Goal: Transaction & Acquisition: Register for event/course

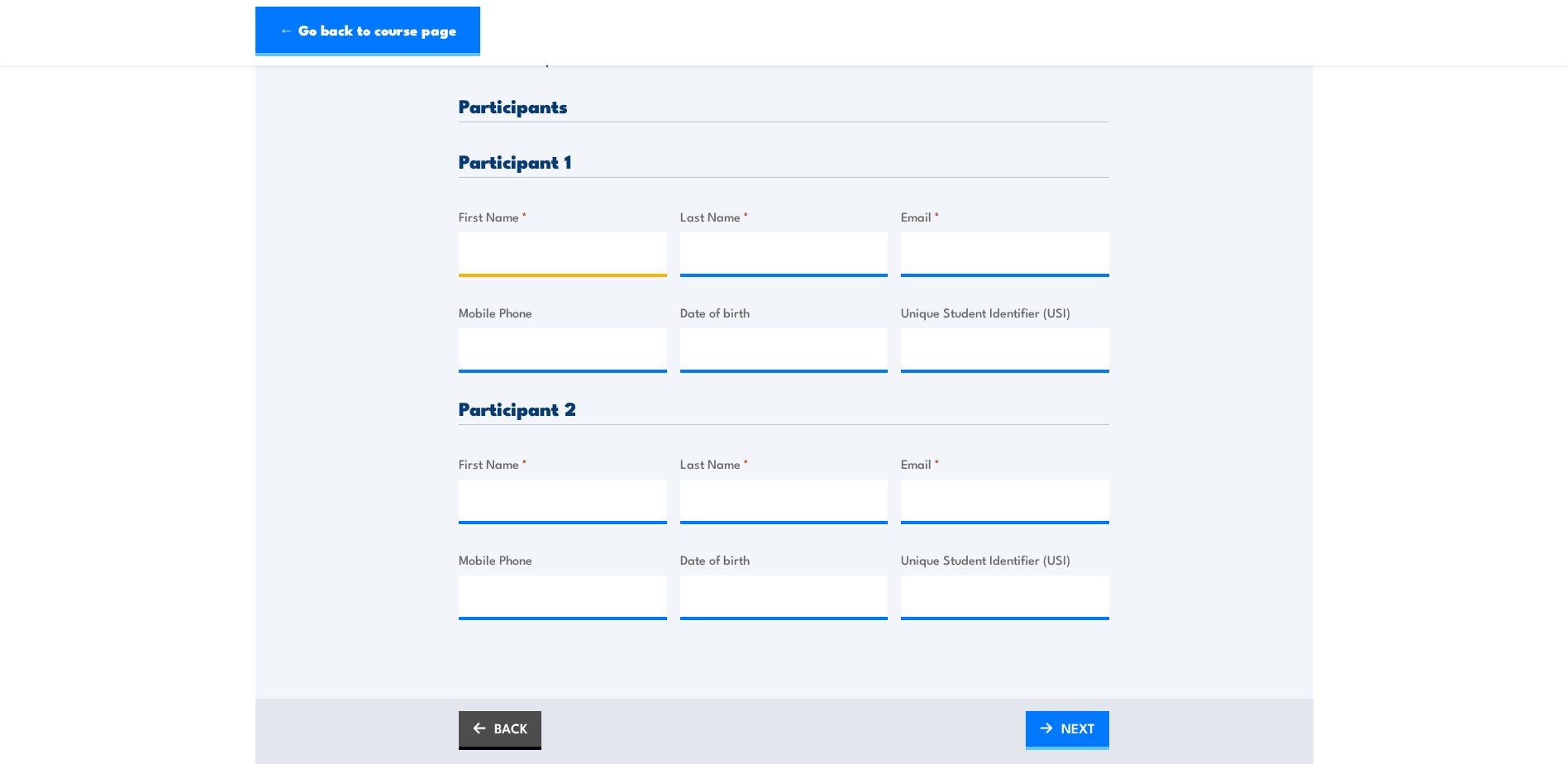
drag, startPoint x: 0, startPoint y: 0, endPoint x: 517, endPoint y: 255, distance: 576.5
click at [517, 255] on input "First Name *" at bounding box center [562, 253] width 208 height 41
type input "[PERSON_NAME]"
click at [760, 274] on input "Last Name *" at bounding box center [784, 253] width 208 height 41
type input "[PERSON_NAME]"
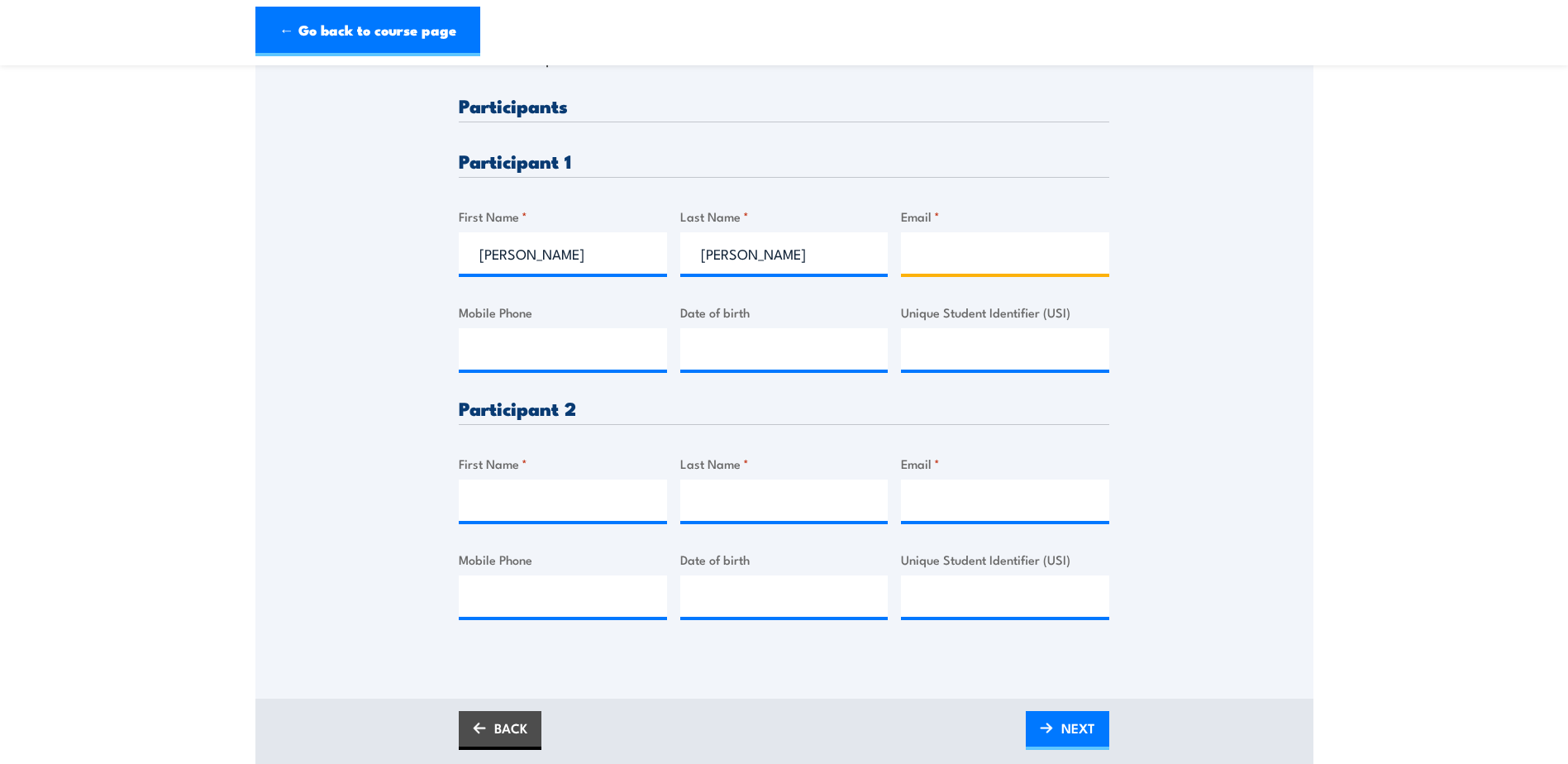
click at [957, 260] on input "Email *" at bounding box center [1005, 253] width 208 height 41
paste input "[EMAIL_ADDRESS][DOMAIN_NAME]"
type input "[EMAIL_ADDRESS][DOMAIN_NAME]"
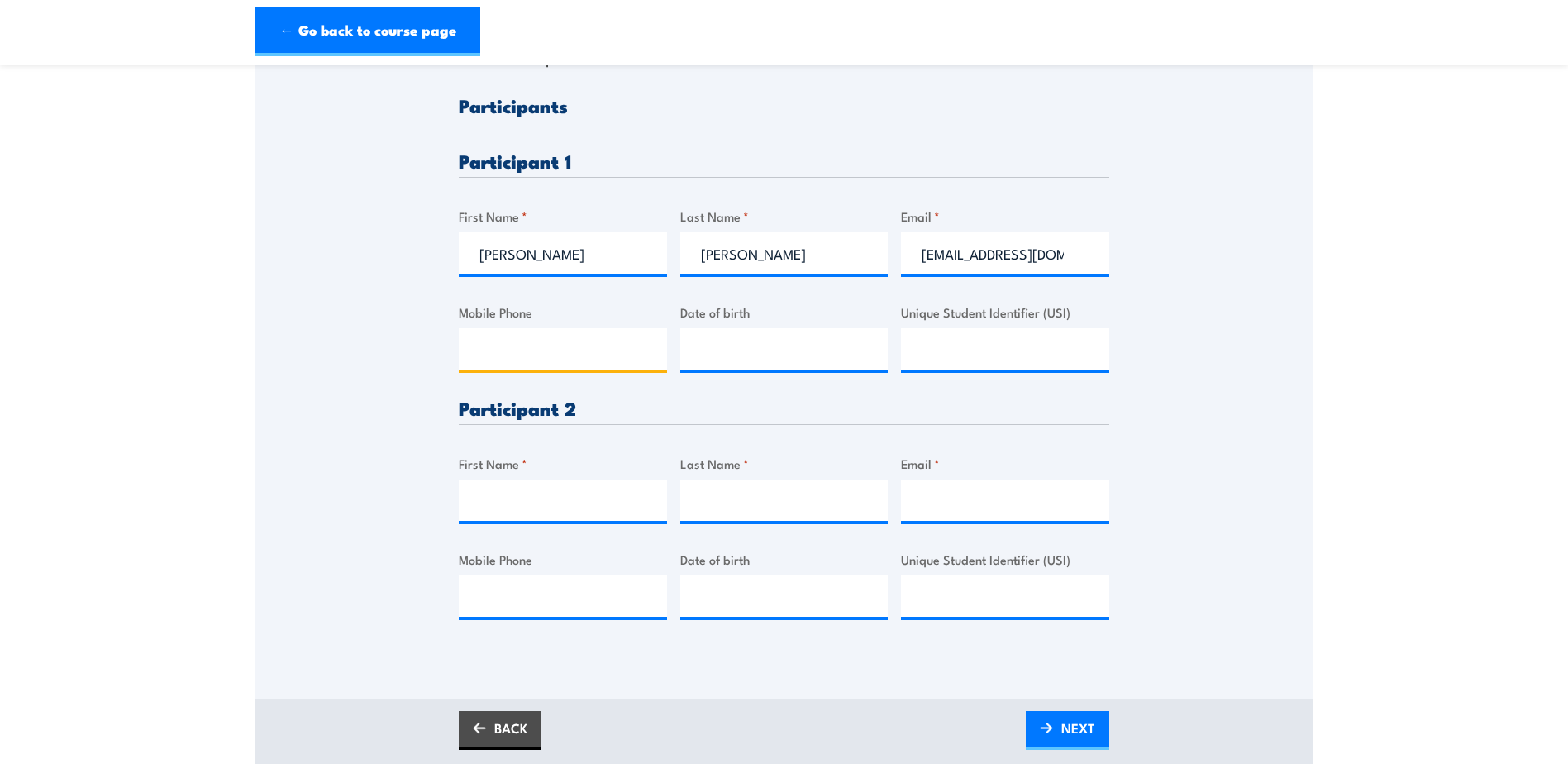
click at [576, 370] on input "Mobile Phone" at bounding box center [562, 349] width 208 height 41
paste input "0434033945"
type input "0434033945"
click at [704, 369] on input "__/__/____" at bounding box center [784, 349] width 208 height 41
type input "[DATE]"
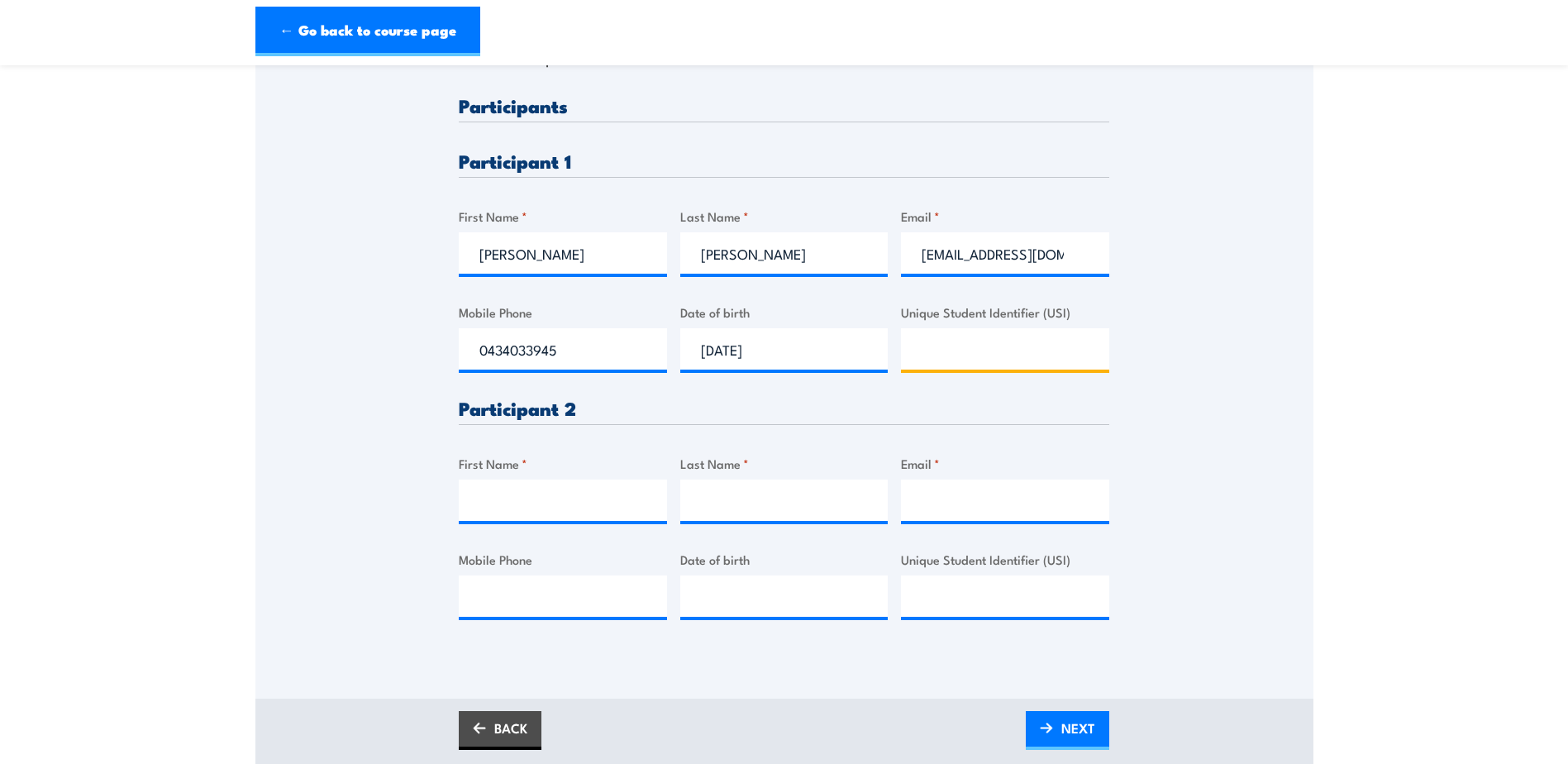
click at [988, 351] on input "Unique Student Identifier (USI)" at bounding box center [1005, 349] width 208 height 41
paste input "35TYHSWF76"
type input "35TYHSWF76"
click at [571, 510] on input "First Name *" at bounding box center [562, 500] width 208 height 41
paste input "Emmanue"
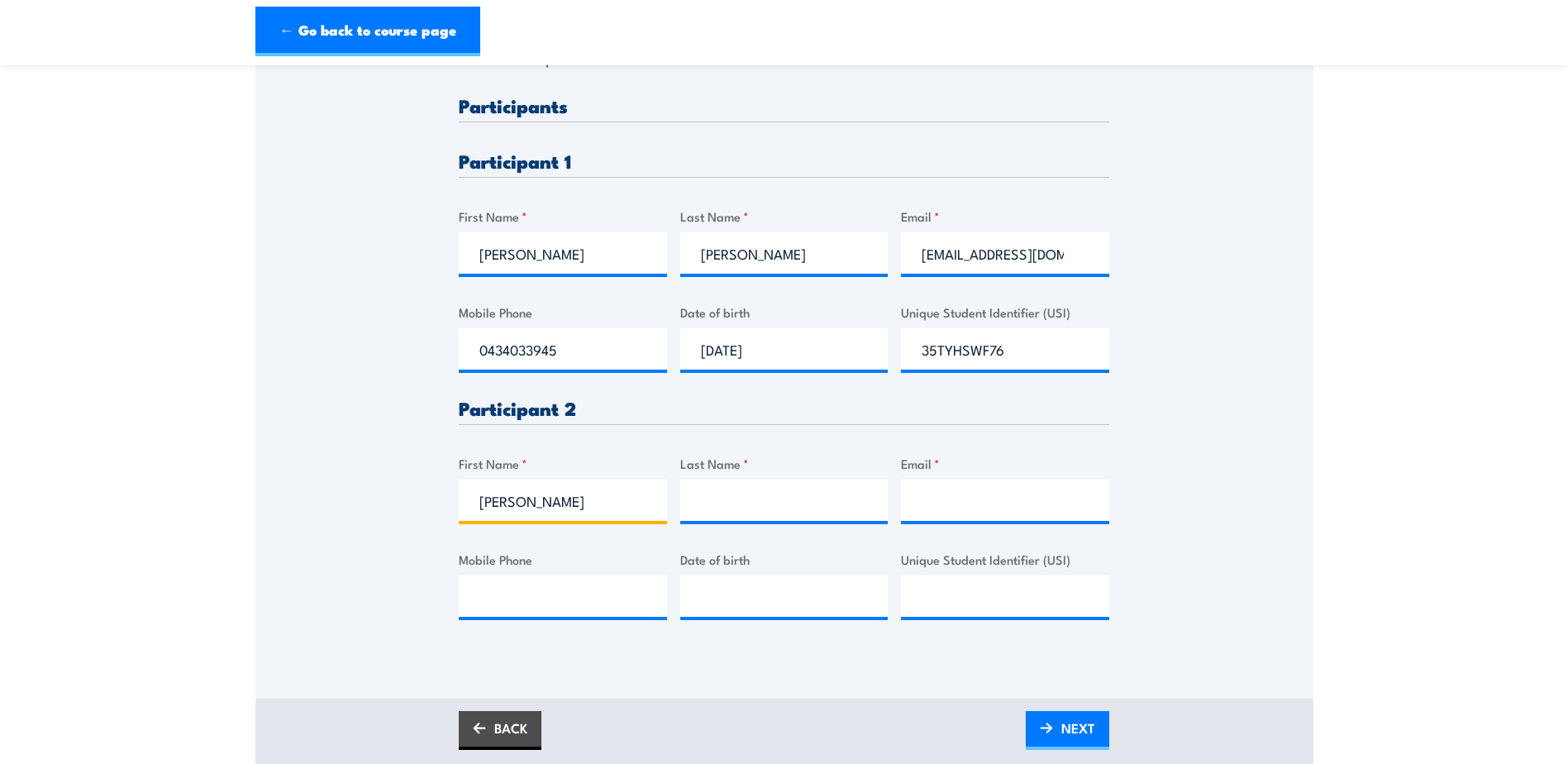
type input "[PERSON_NAME]"
click at [801, 519] on input "Last Name *" at bounding box center [784, 500] width 208 height 41
paste input "Ampiah"
type input "Ampiah"
click at [973, 509] on input "Email *" at bounding box center [1005, 500] width 208 height 41
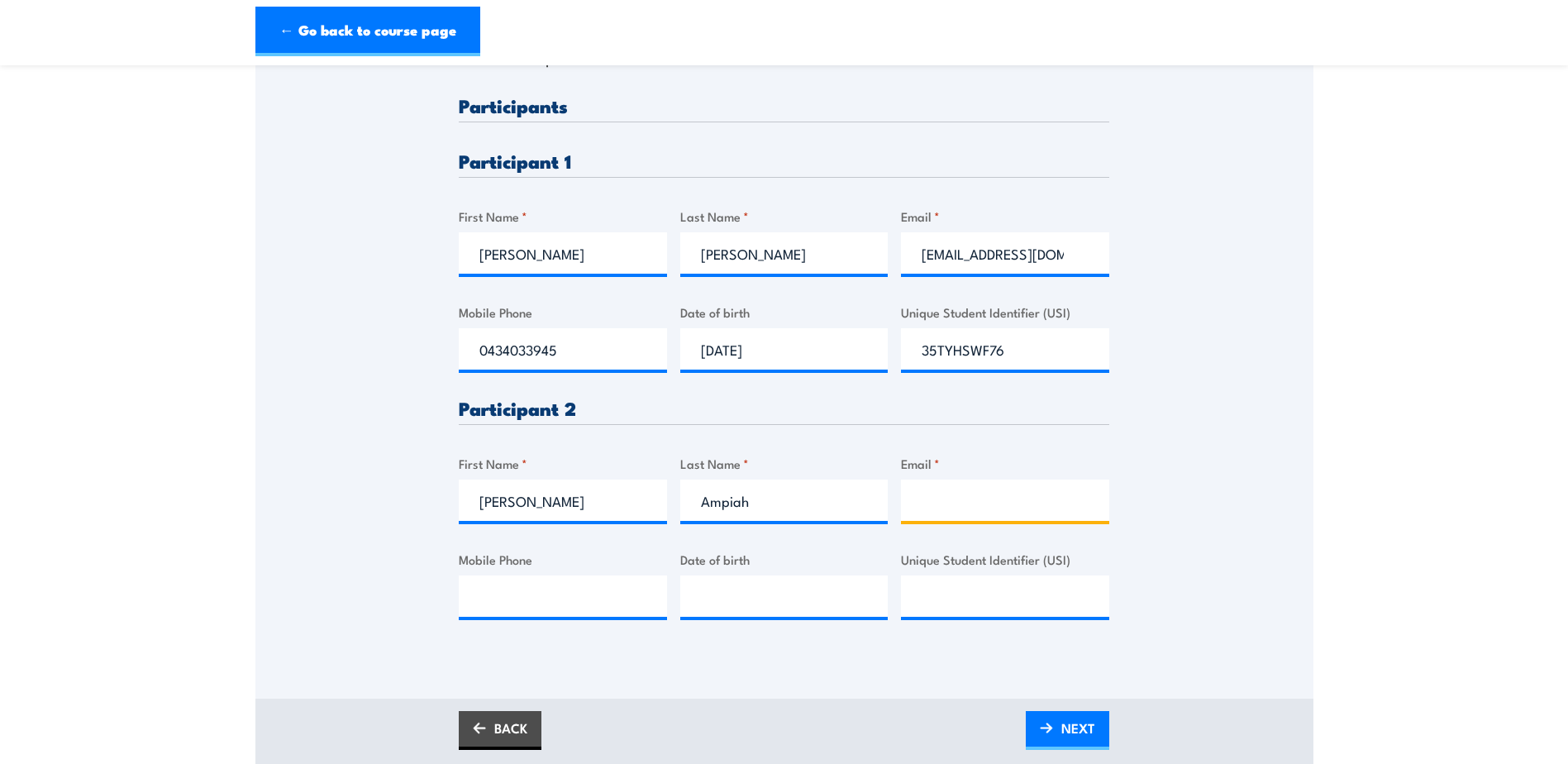
paste input "[EMAIL_ADDRESS][DOMAIN_NAME]"
type input "[EMAIL_ADDRESS][DOMAIN_NAME]"
click at [608, 615] on input "Mobile Phone" at bounding box center [562, 596] width 208 height 41
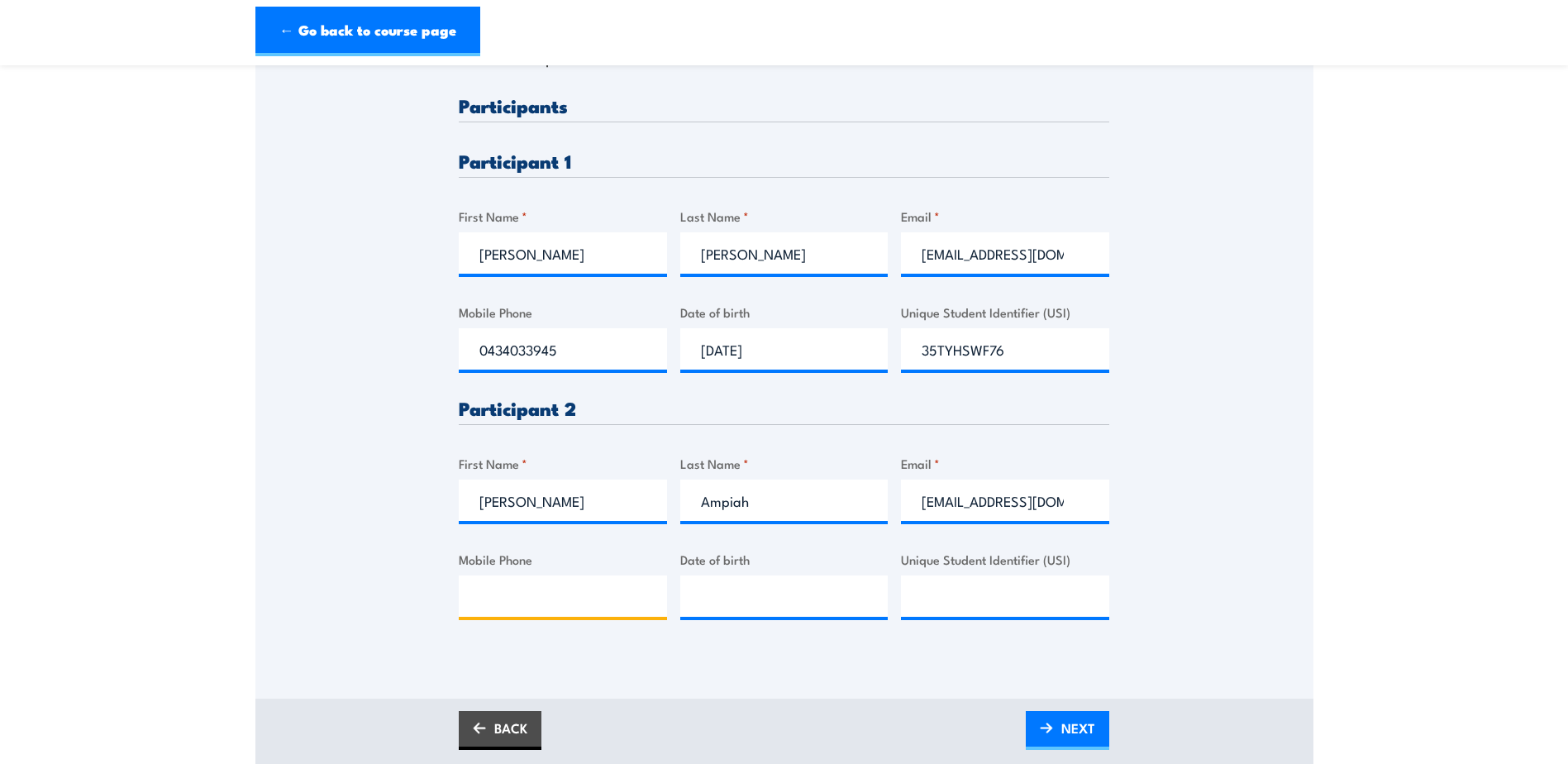
paste input "0488651086"
type input "0488651086"
click at [756, 612] on input "__/__/____" at bounding box center [784, 596] width 208 height 41
type input "[DATE]"
click at [1061, 611] on input "Unique Student Identifier (USI)" at bounding box center [1005, 596] width 208 height 41
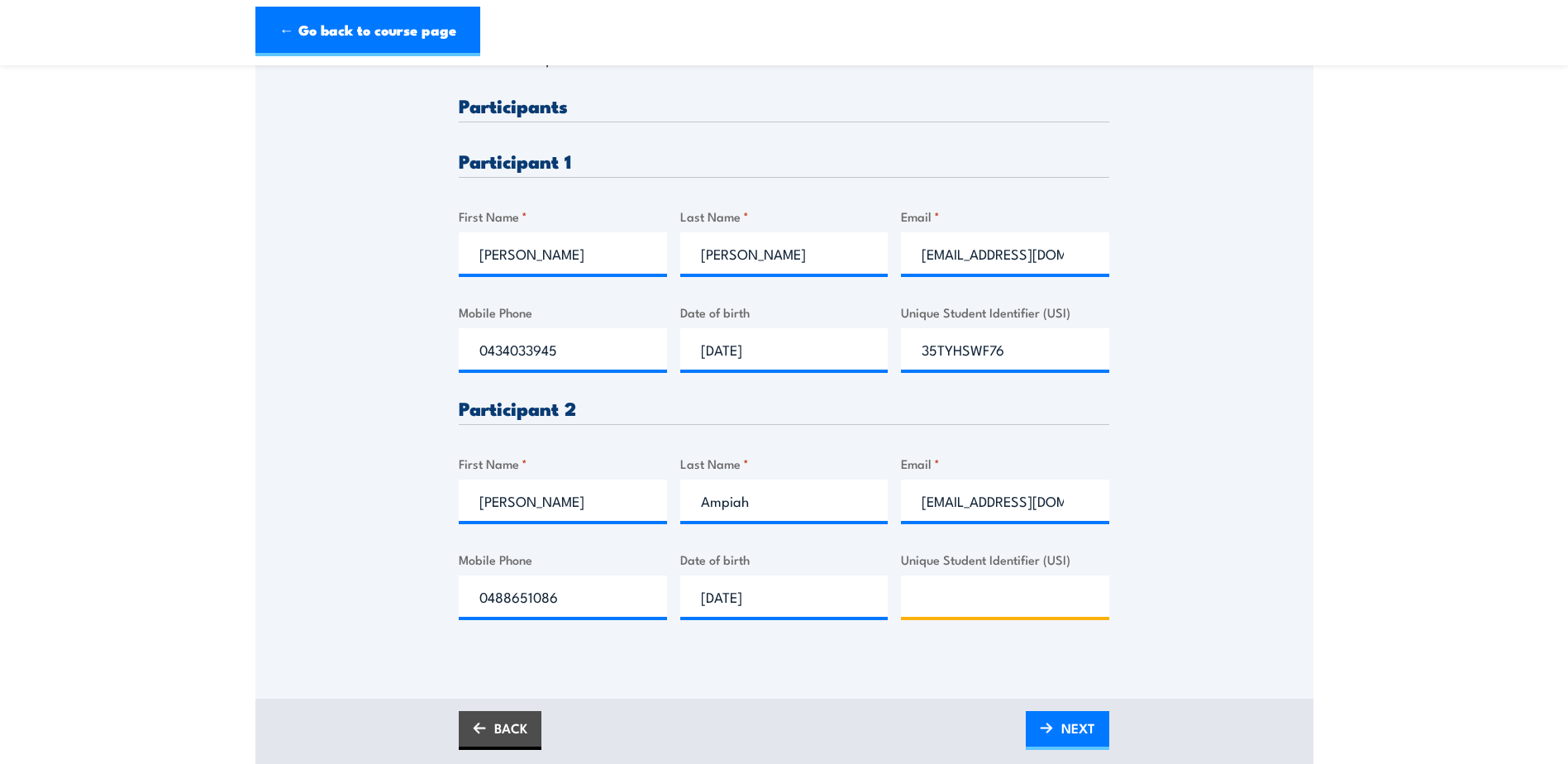
paste input "PT8HA8V595"
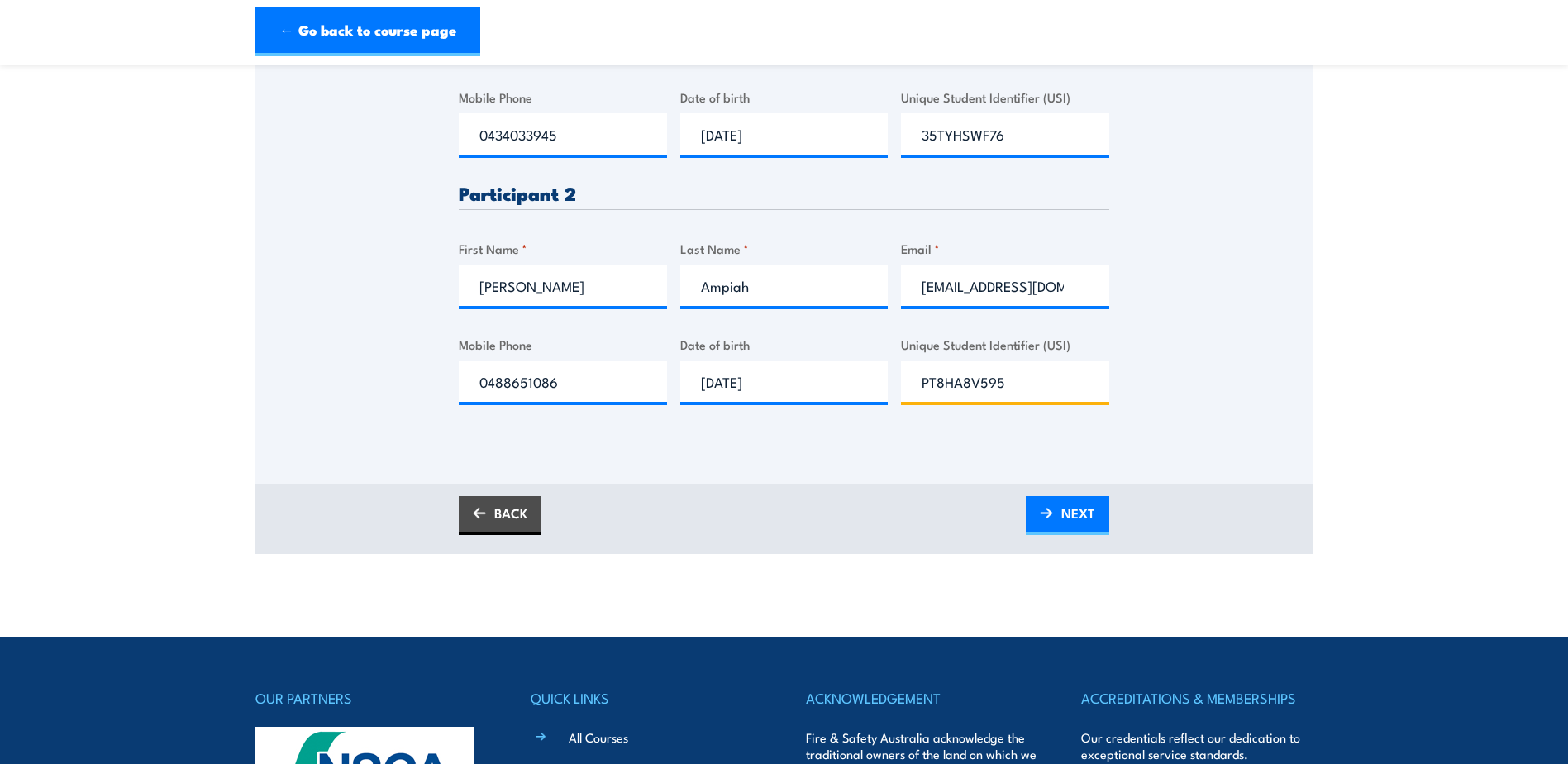
scroll to position [662, 0]
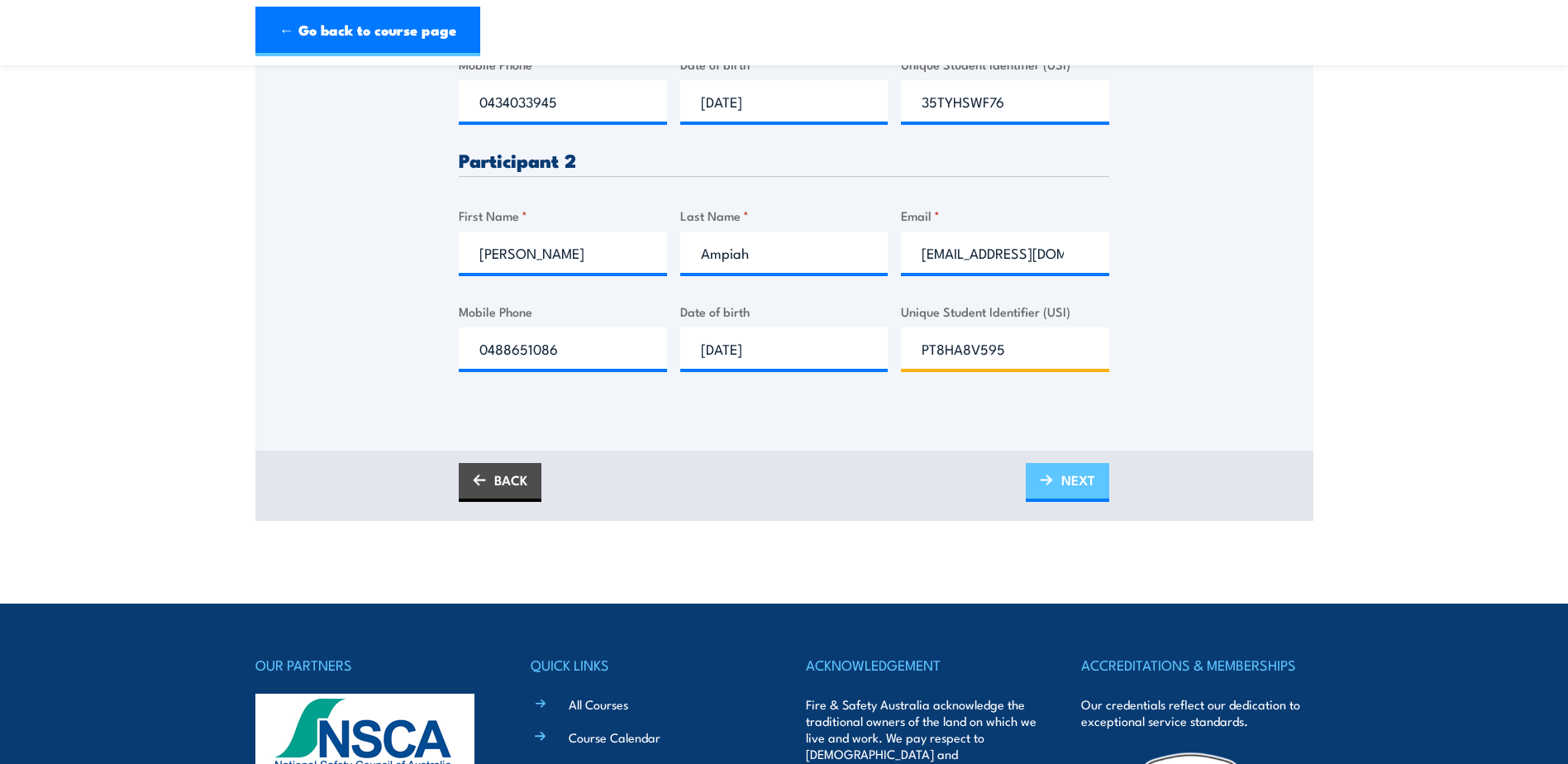
type input "PT8HA8V595"
click at [1066, 499] on span "NEXT" at bounding box center [1078, 479] width 34 height 44
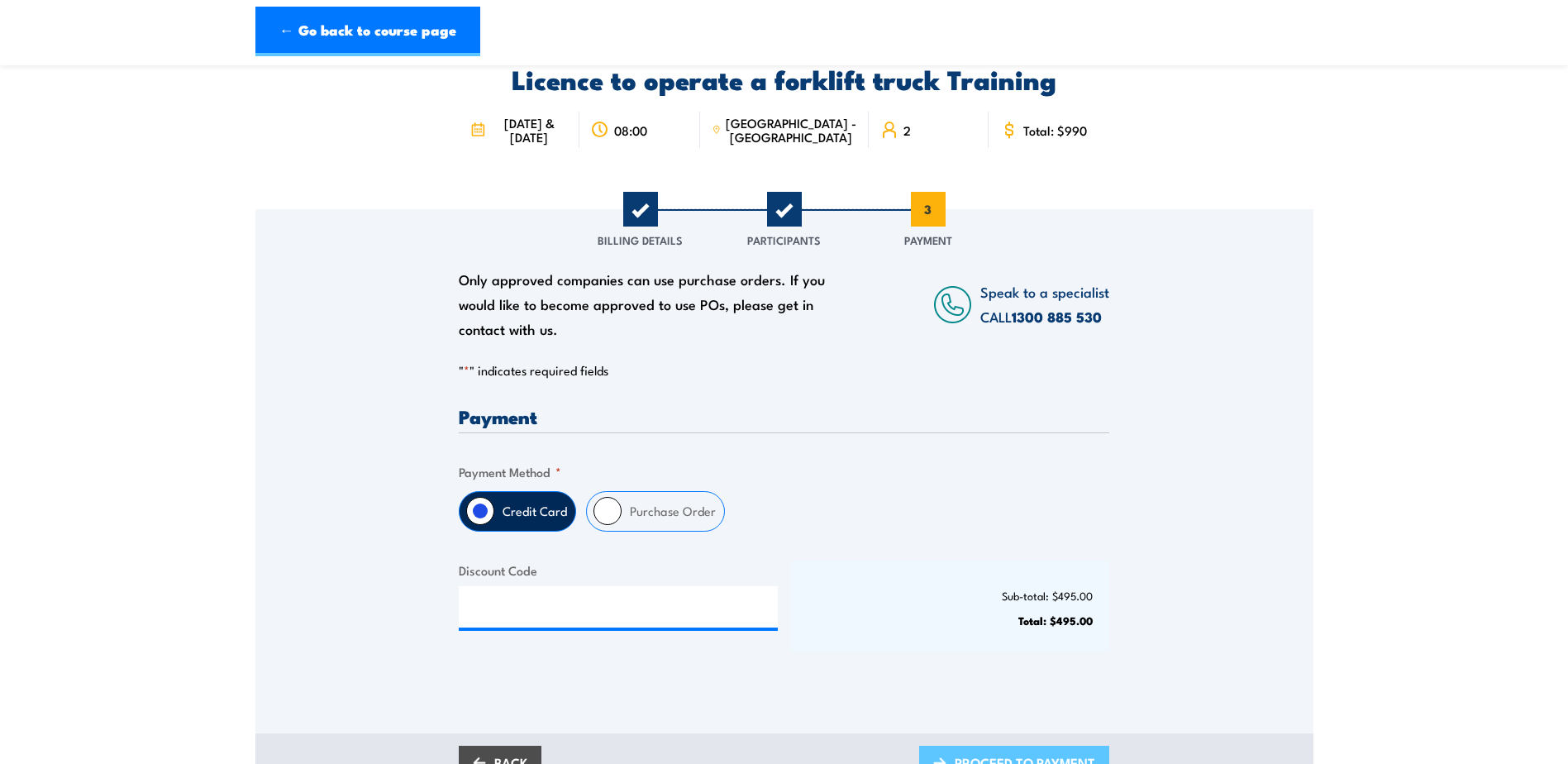
scroll to position [0, 0]
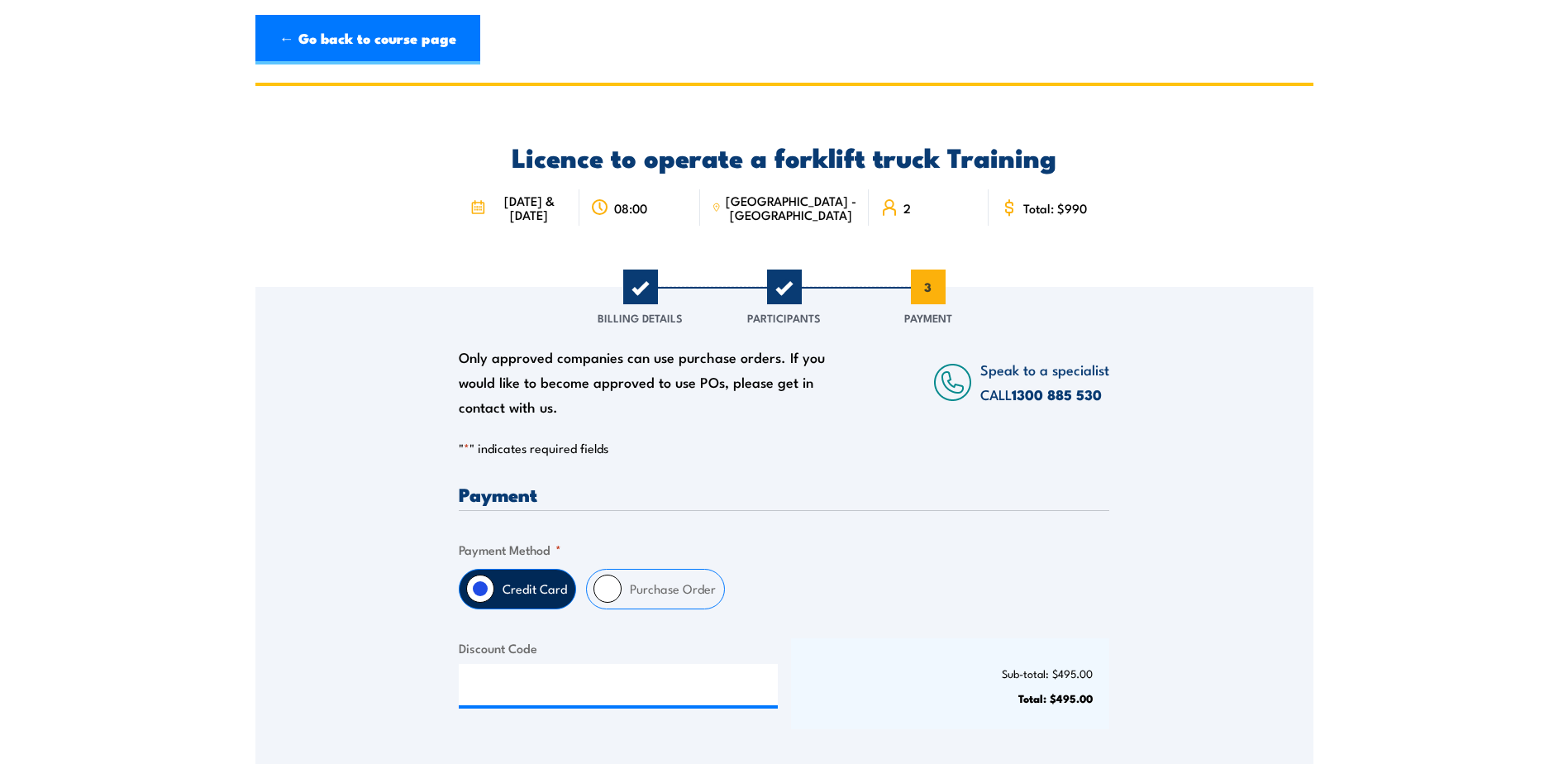
click at [628, 601] on label "Purchase Order" at bounding box center [673, 589] width 103 height 39
click at [622, 601] on input "Purchase Order" at bounding box center [608, 589] width 28 height 28
radio input "true"
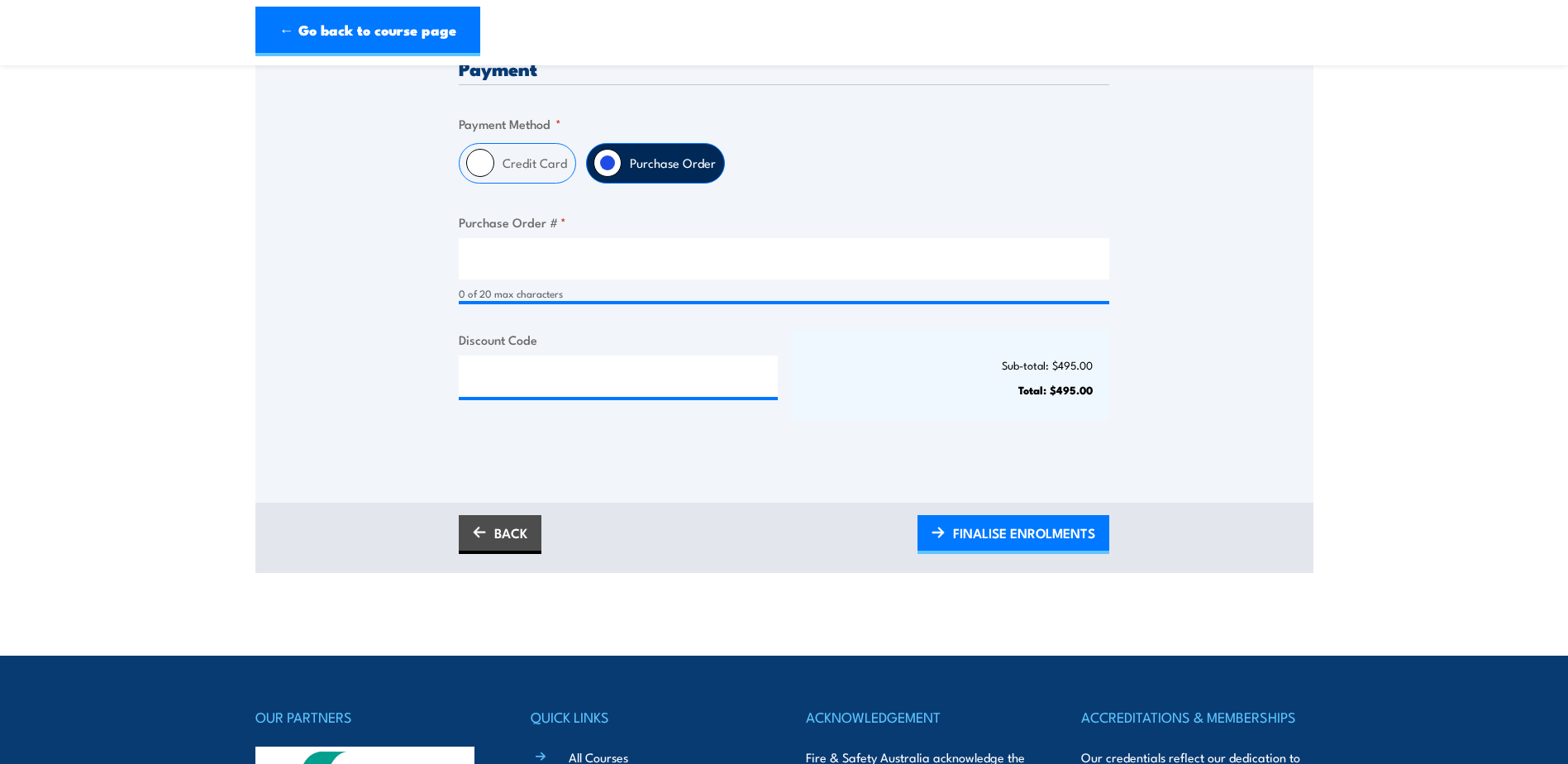
scroll to position [165, 0]
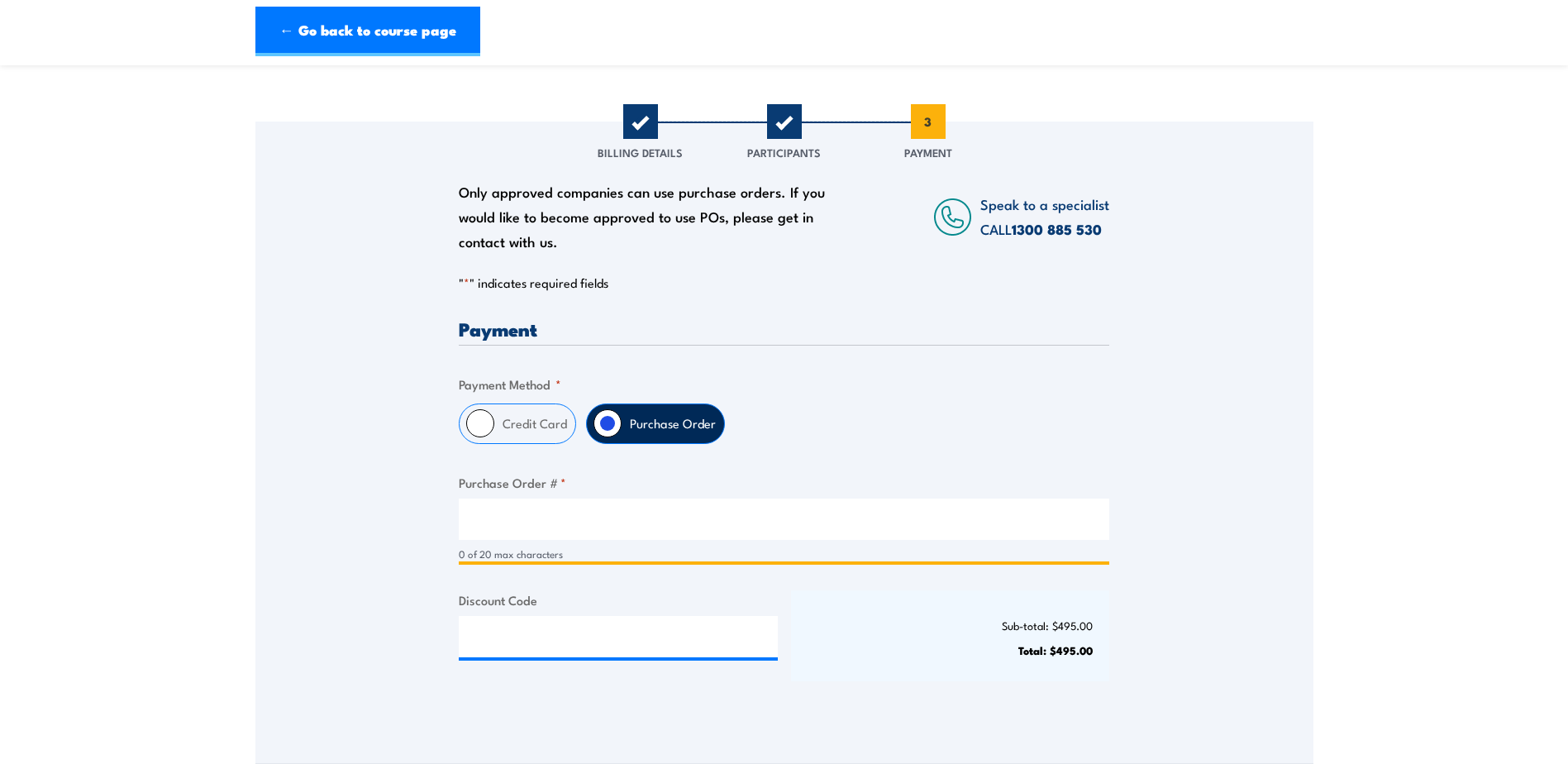
click at [548, 533] on input "Purchase Order # *" at bounding box center [784, 519] width 651 height 41
paste input "PO130001995"
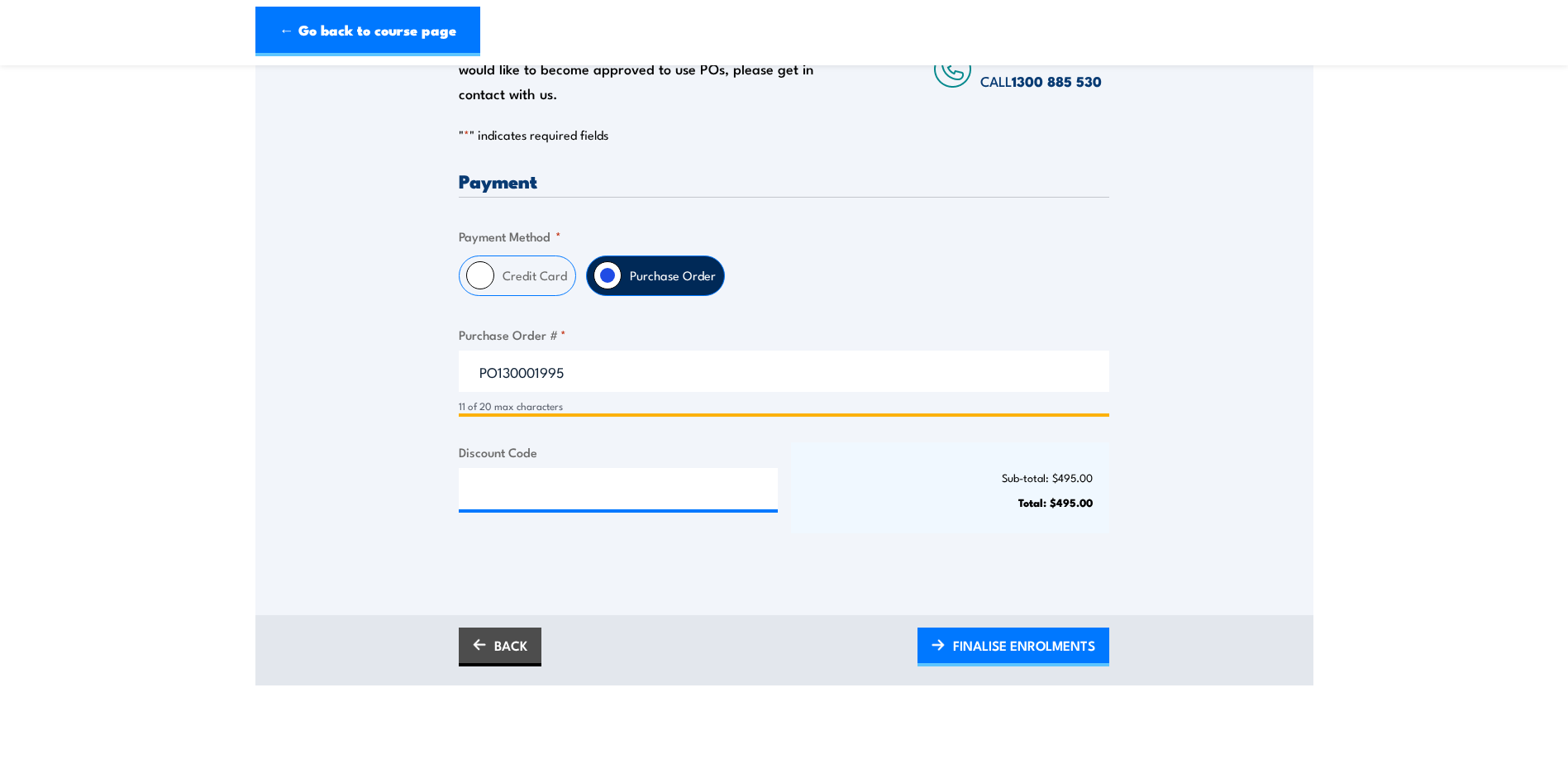
scroll to position [331, 0]
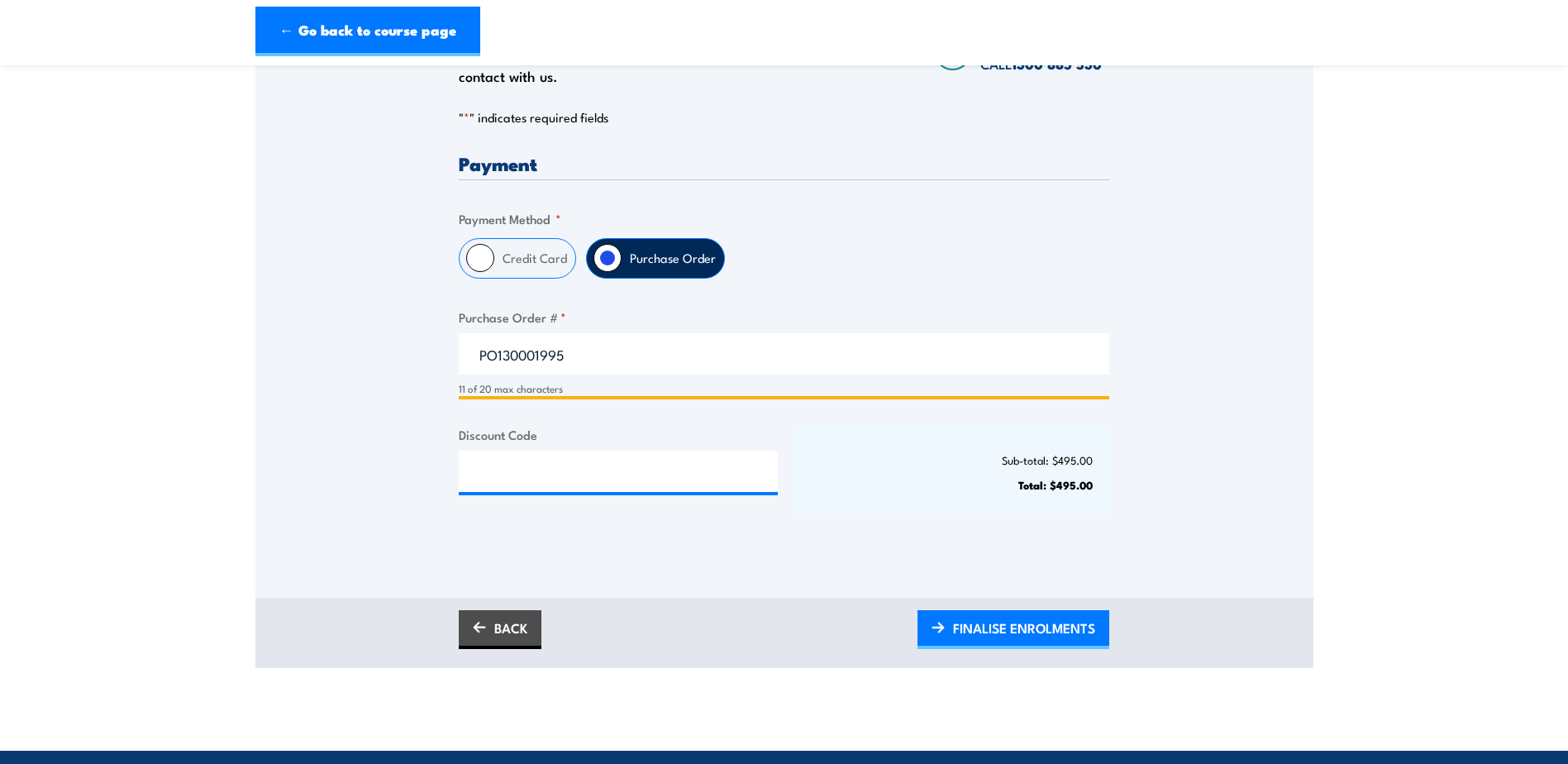
type input "PO130001995"
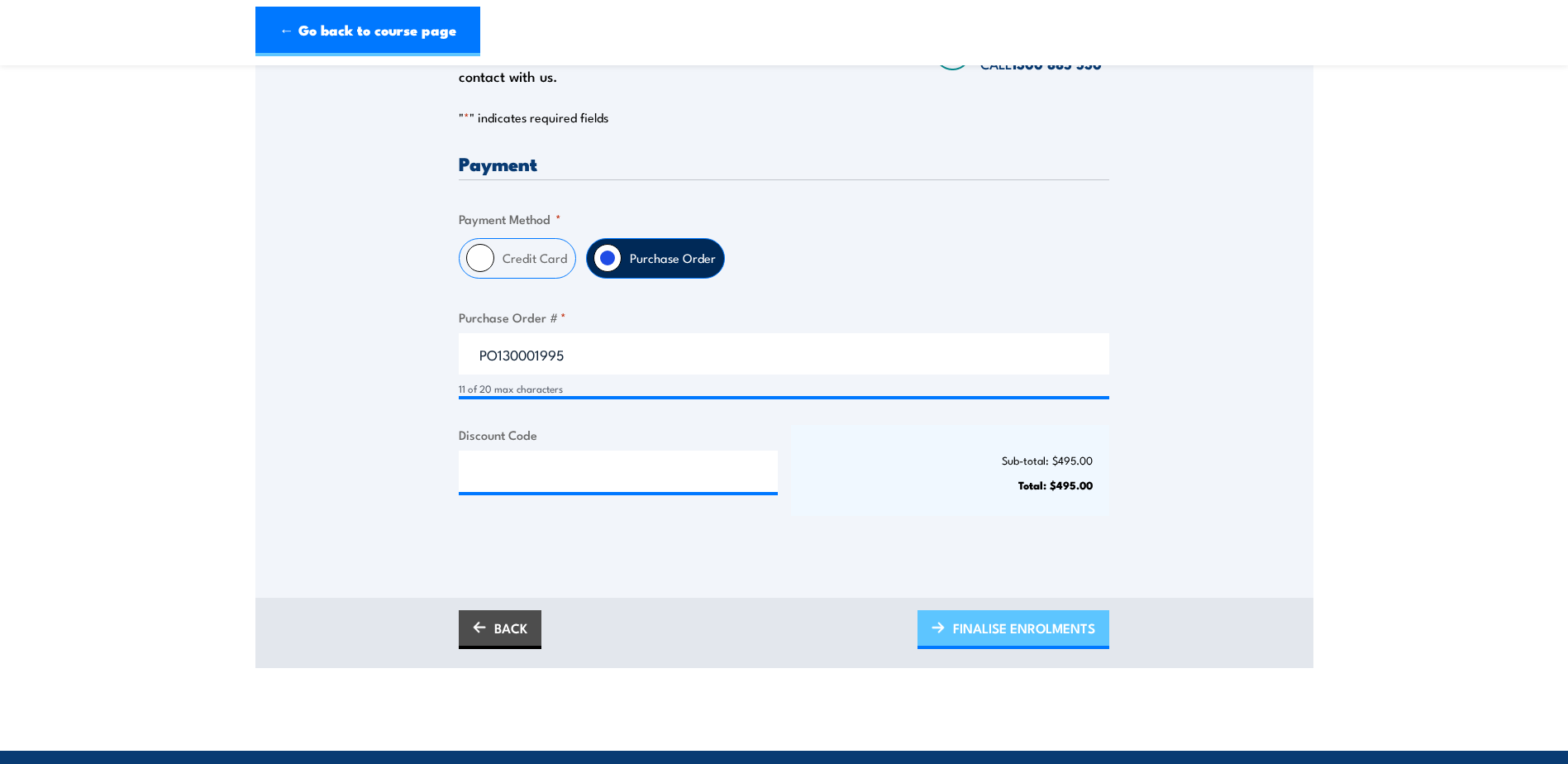
click at [984, 650] on span "FINALISE ENROLMENTS" at bounding box center [1024, 628] width 142 height 44
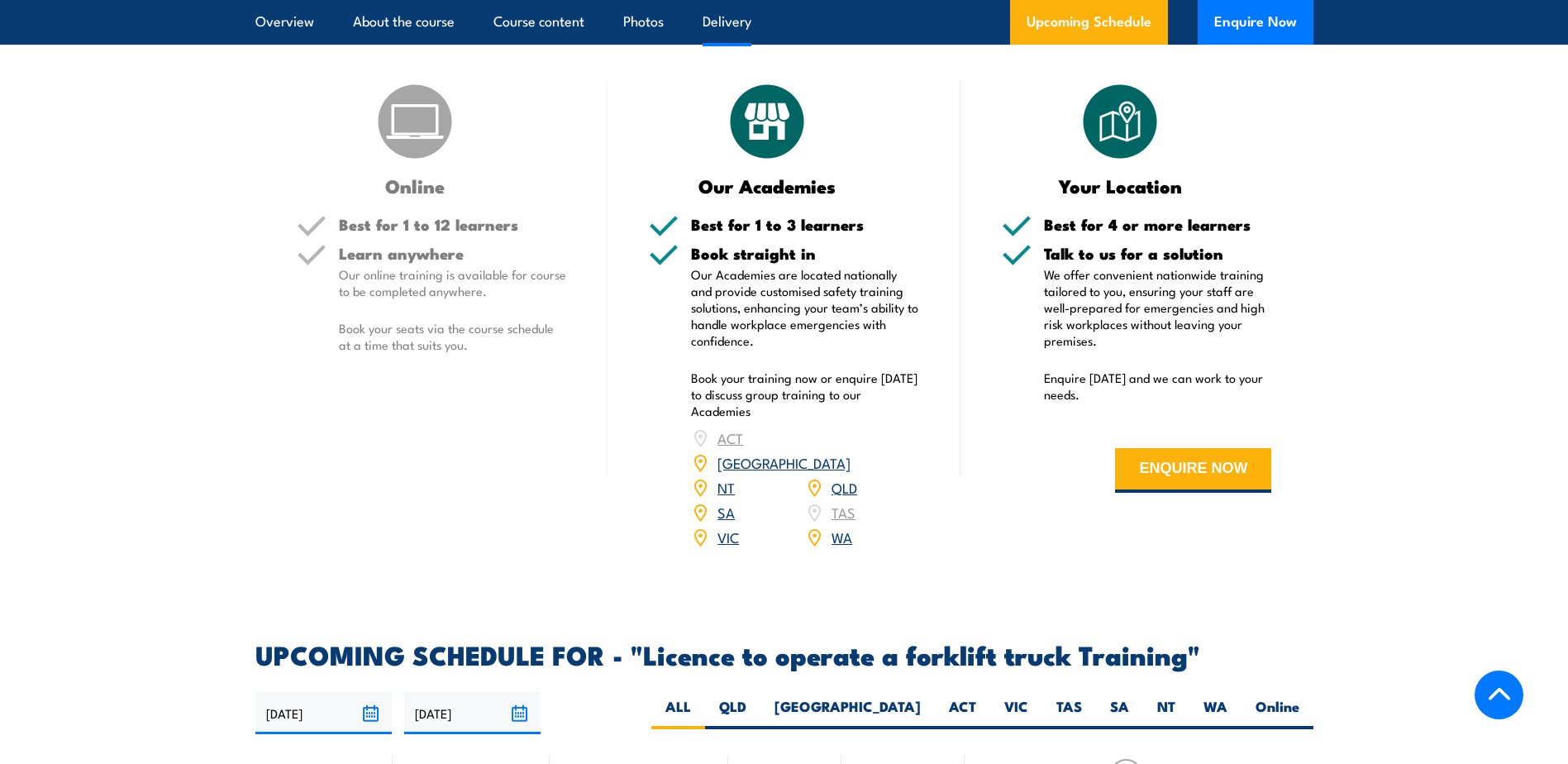
scroll to position [2646, 0]
